Goal: Navigation & Orientation: Find specific page/section

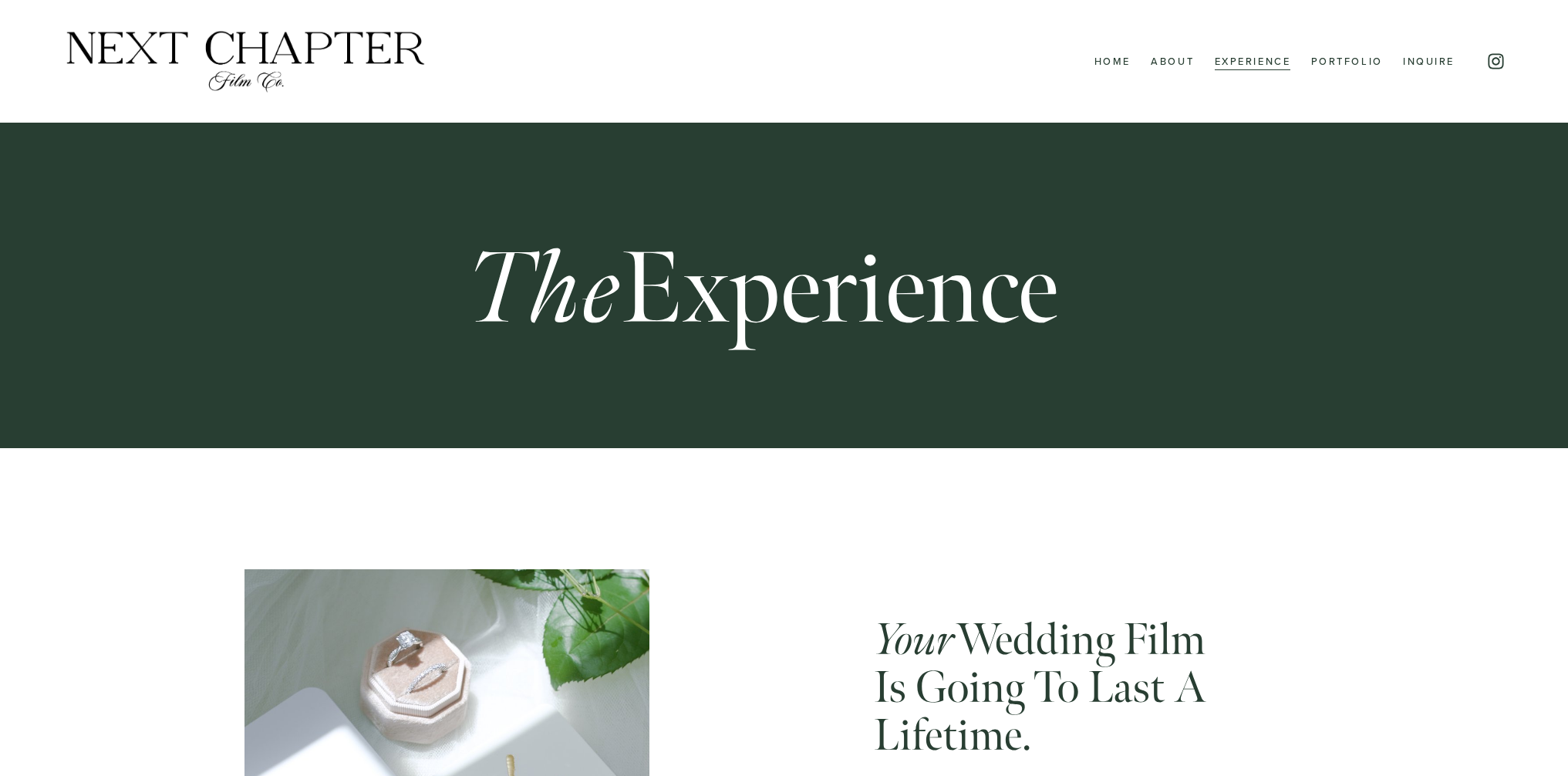
click at [1364, 63] on link "Portfolio" at bounding box center [1346, 61] width 71 height 20
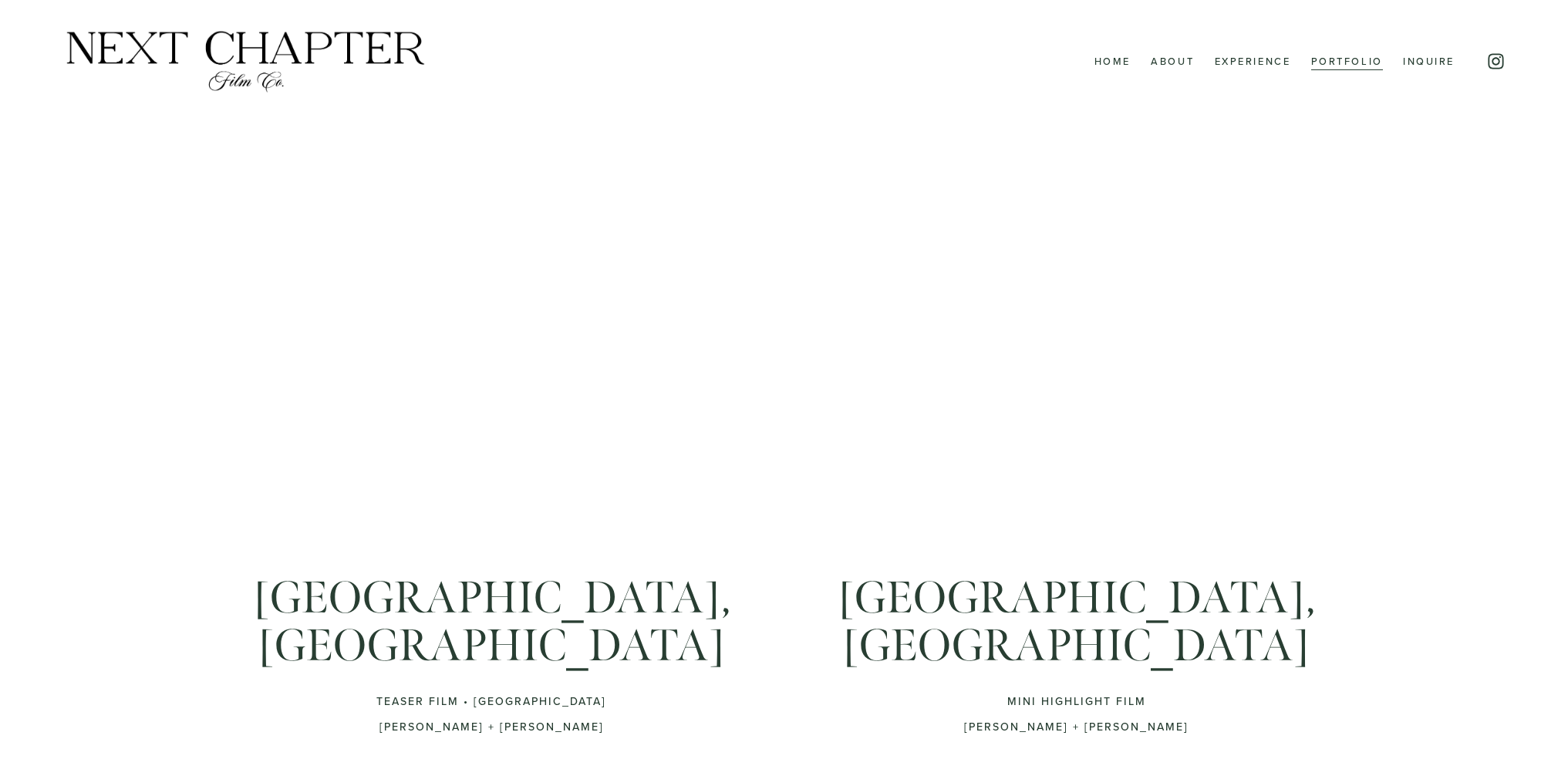
click at [1253, 65] on link "Experience" at bounding box center [1252, 61] width 76 height 20
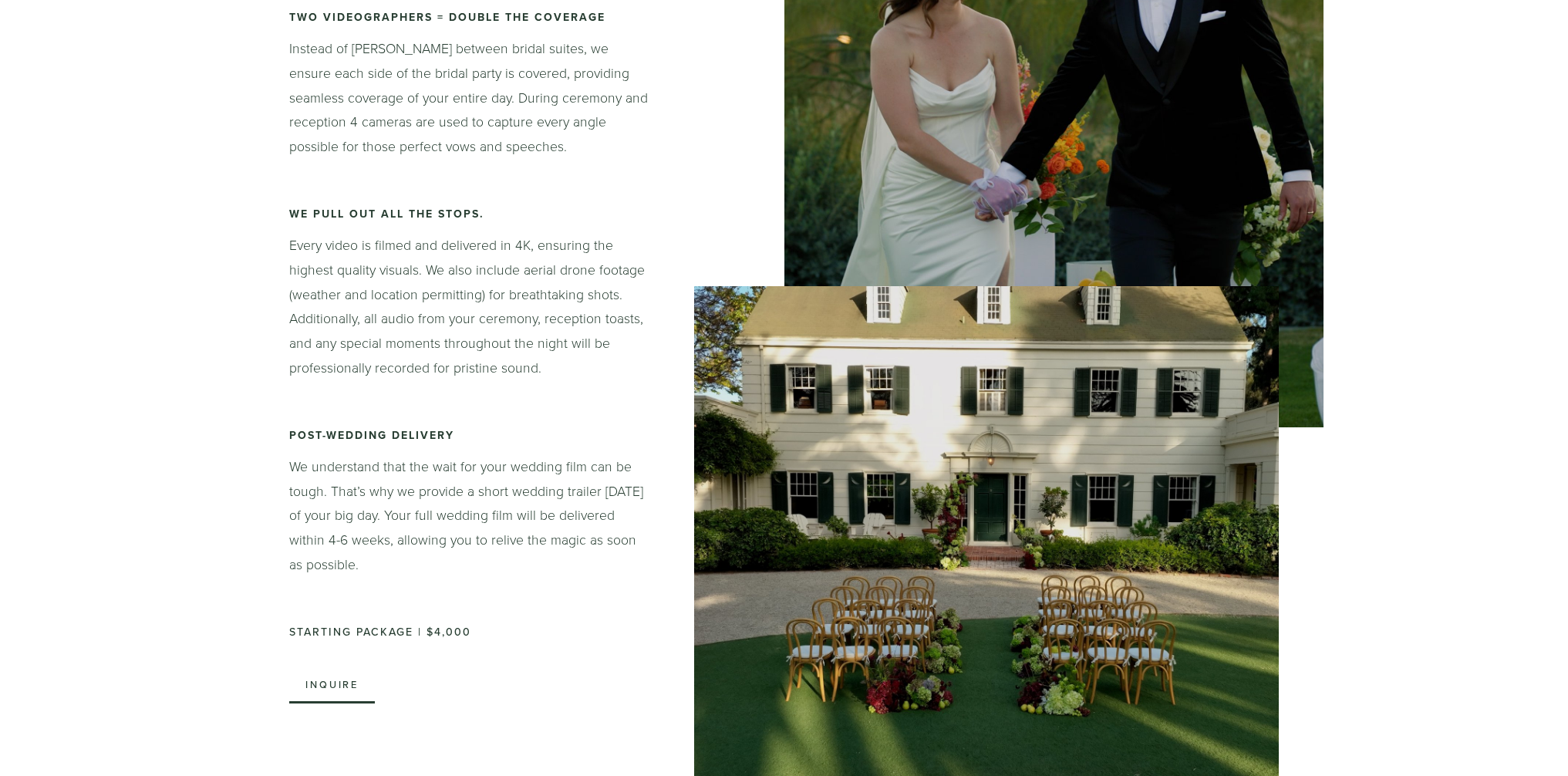
scroll to position [2133, 0]
